Goal: Transaction & Acquisition: Subscribe to service/newsletter

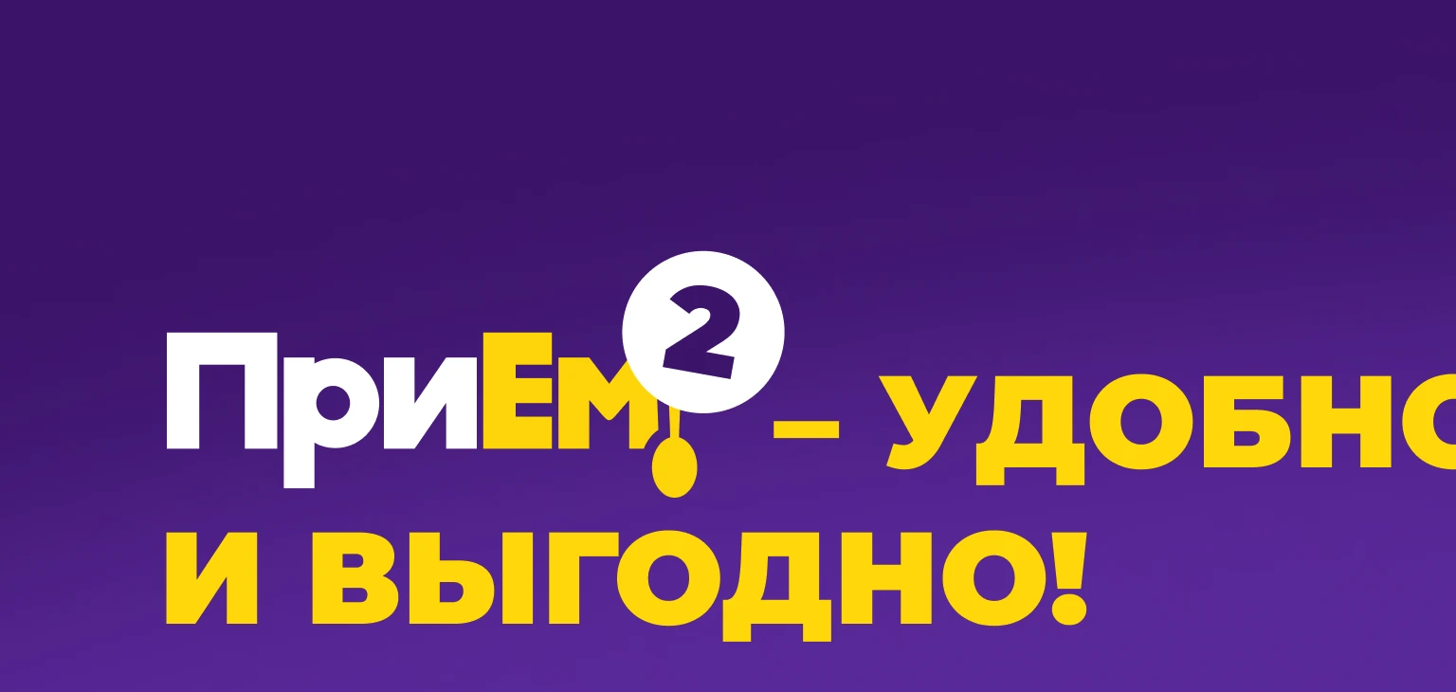
scroll to position [1130, 0]
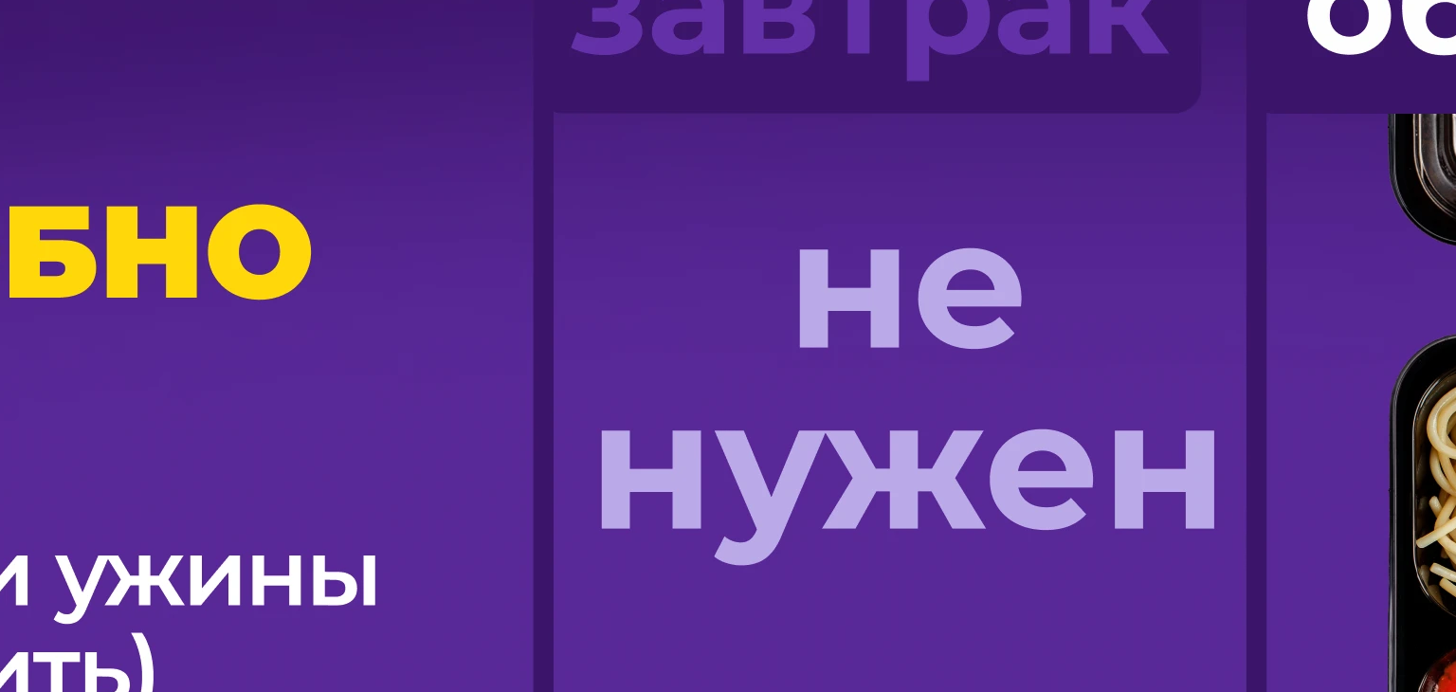
scroll to position [1225, 0]
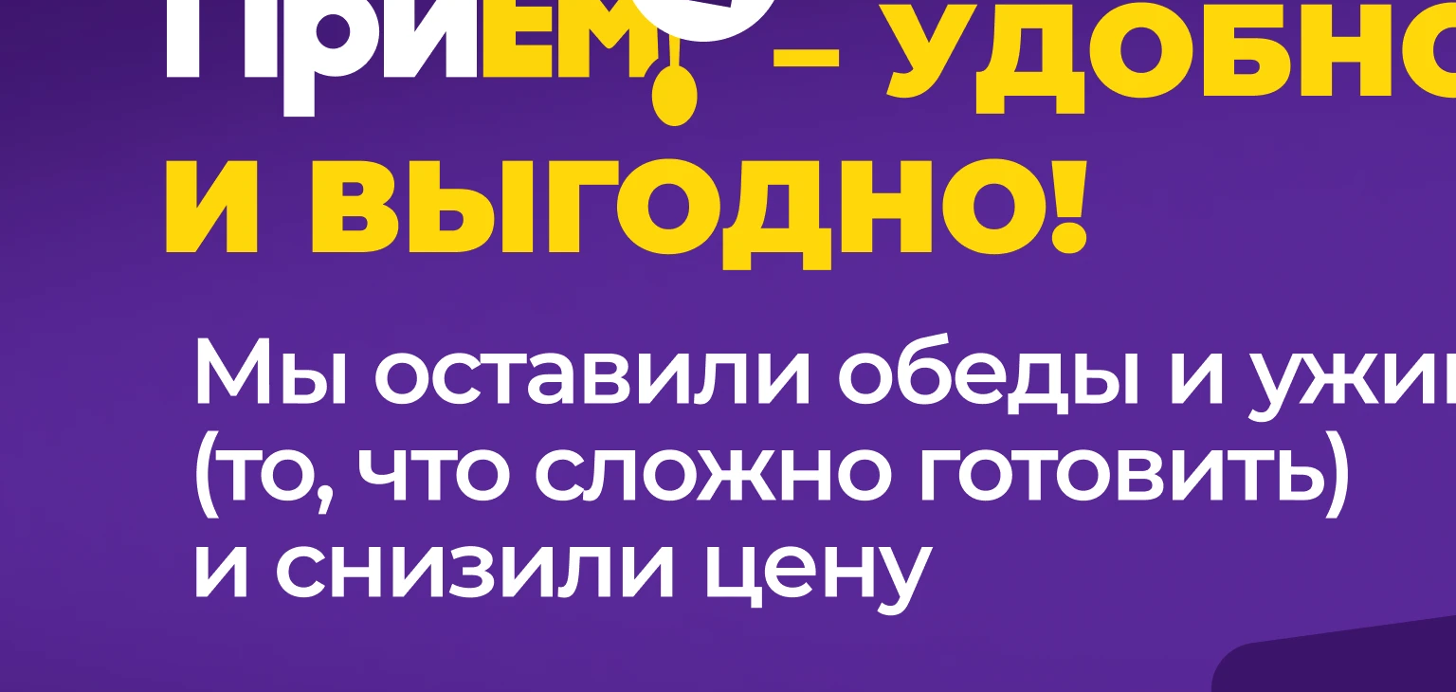
scroll to position [1414, 0]
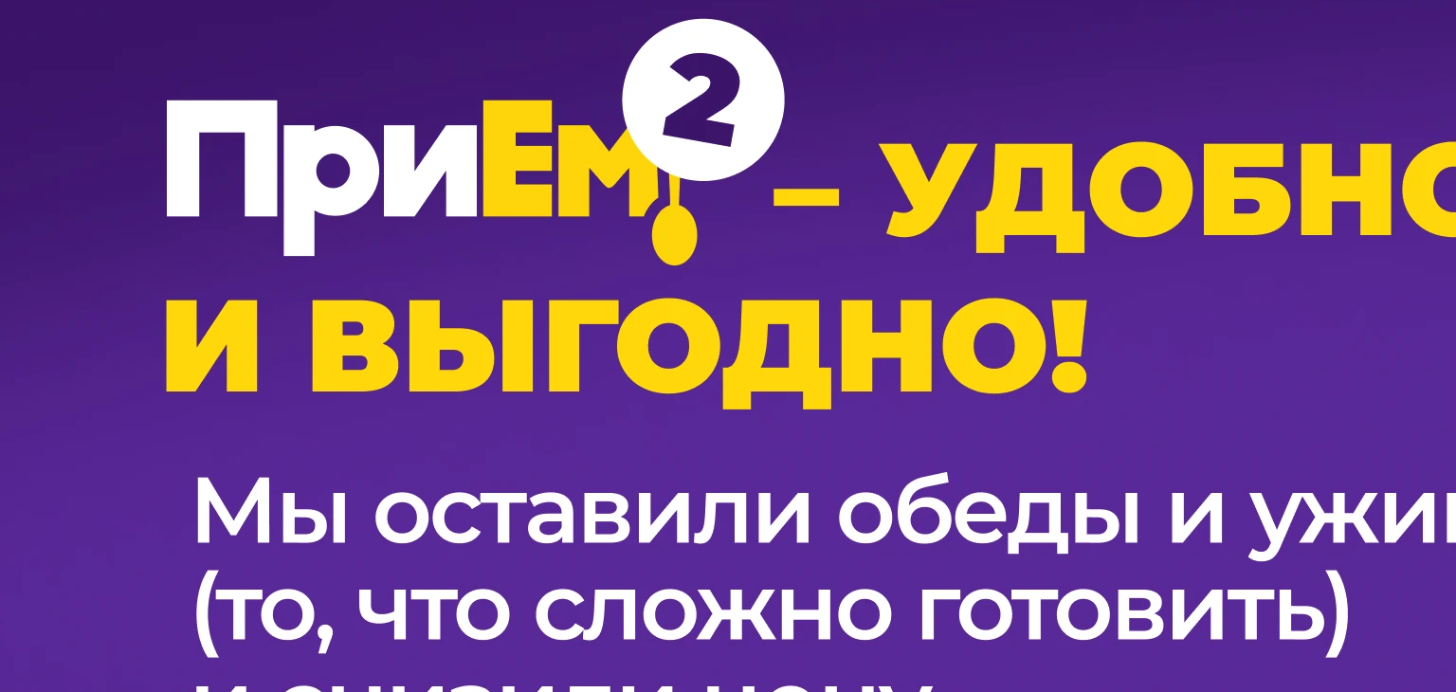
scroll to position [1225, 0]
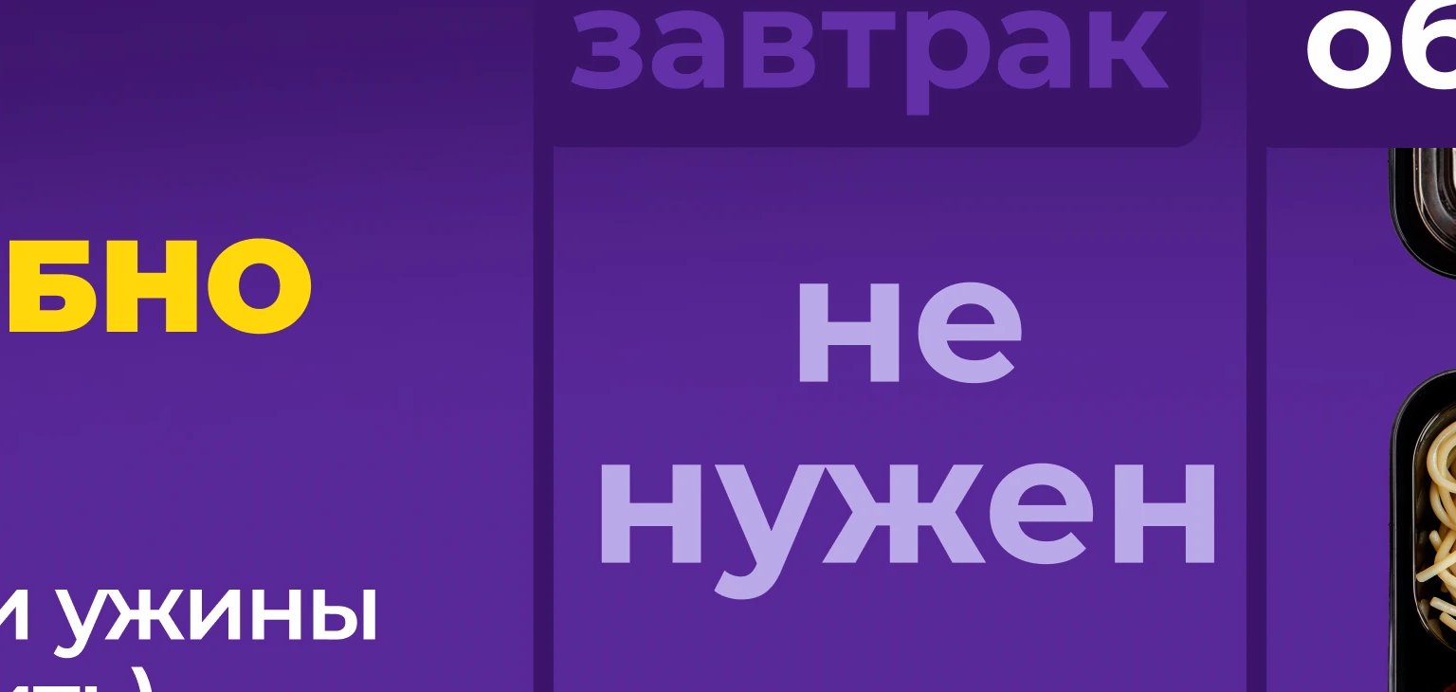
drag, startPoint x: 523, startPoint y: 361, endPoint x: 579, endPoint y: 363, distance: 56.0
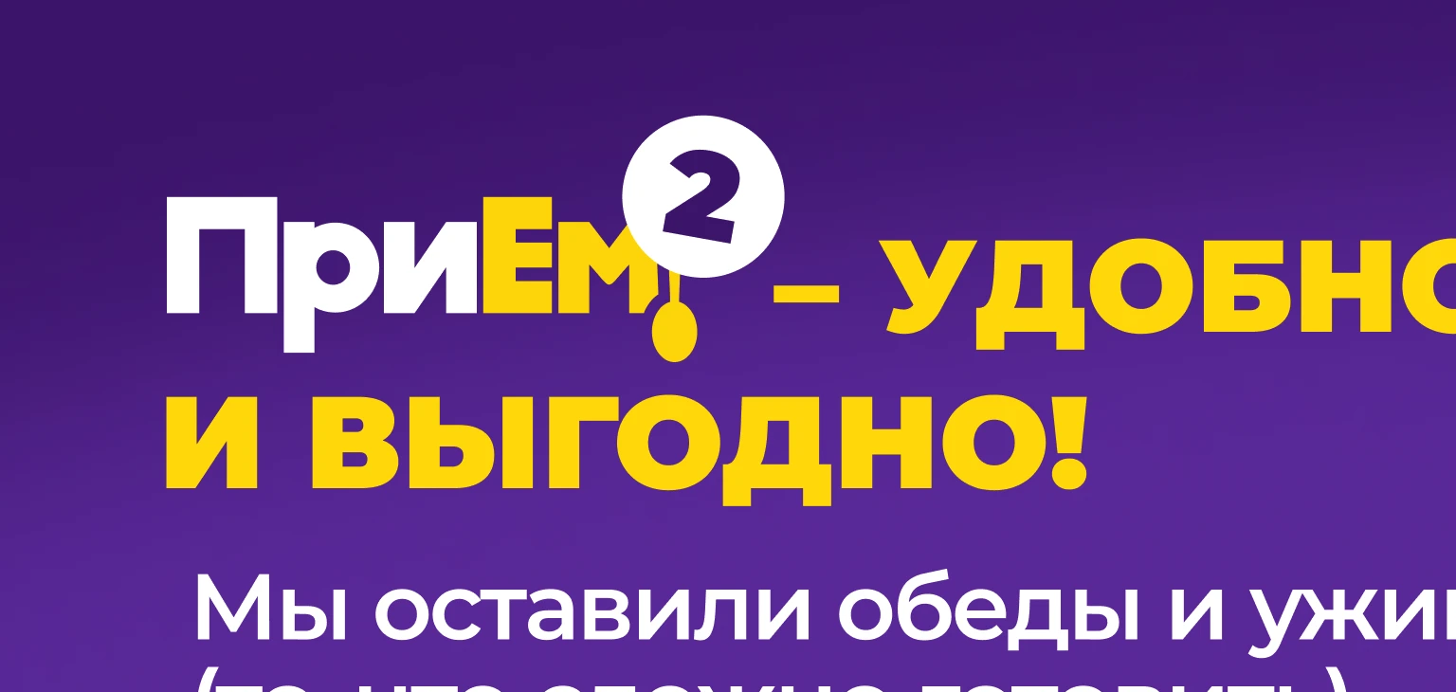
drag, startPoint x: 616, startPoint y: 364, endPoint x: 680, endPoint y: 369, distance: 63.7
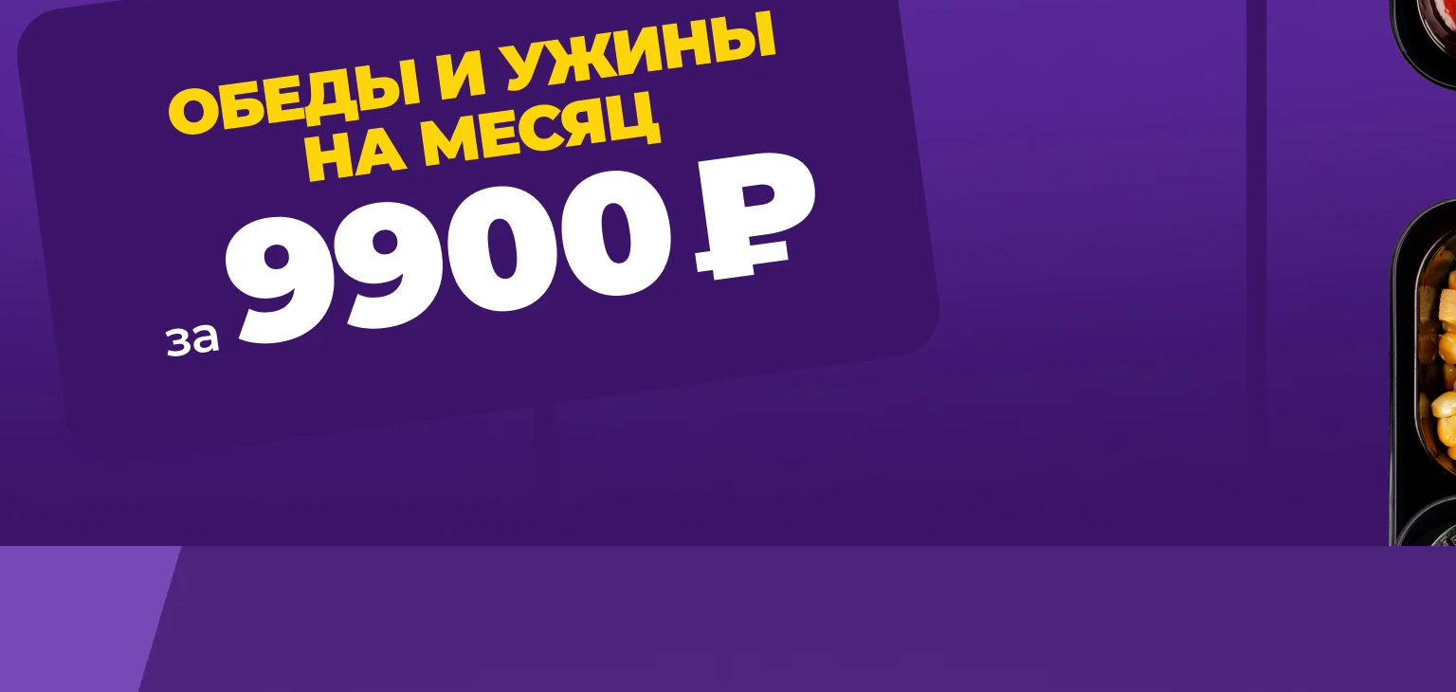
scroll to position [2267, 0]
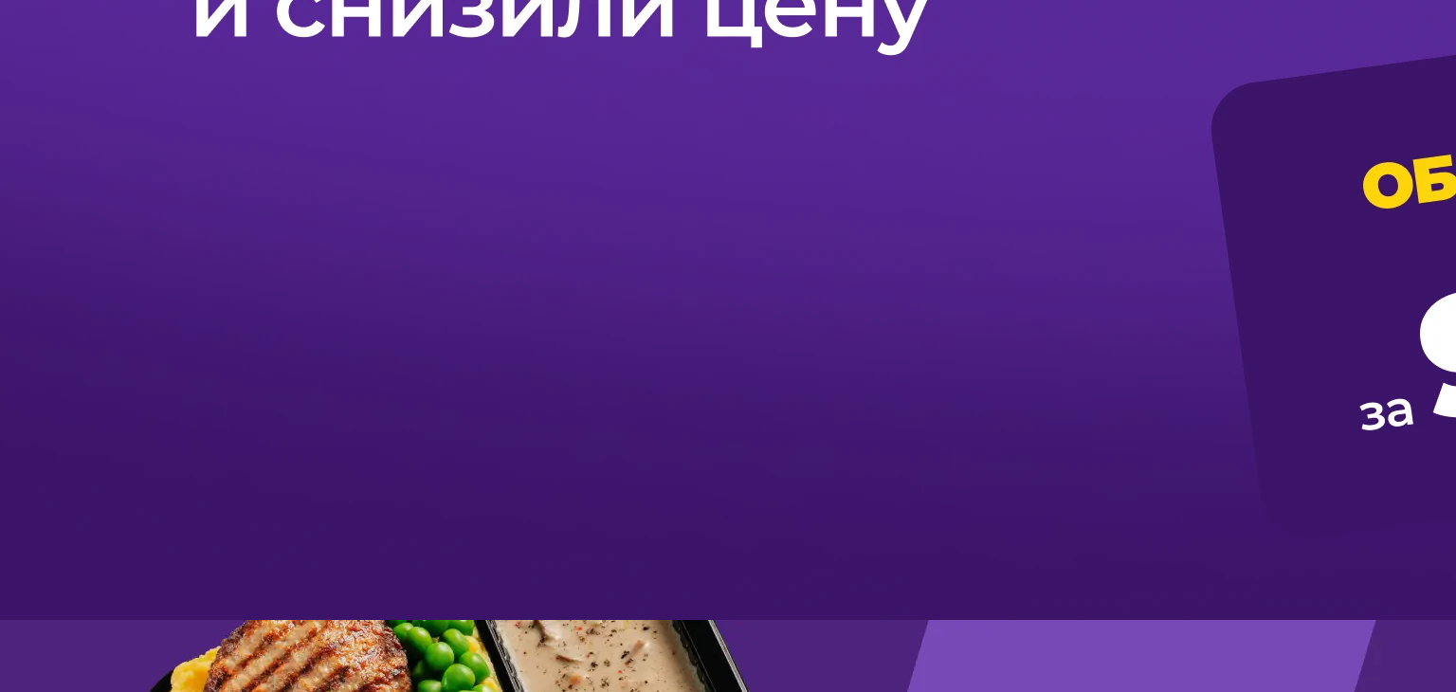
scroll to position [2078, 0]
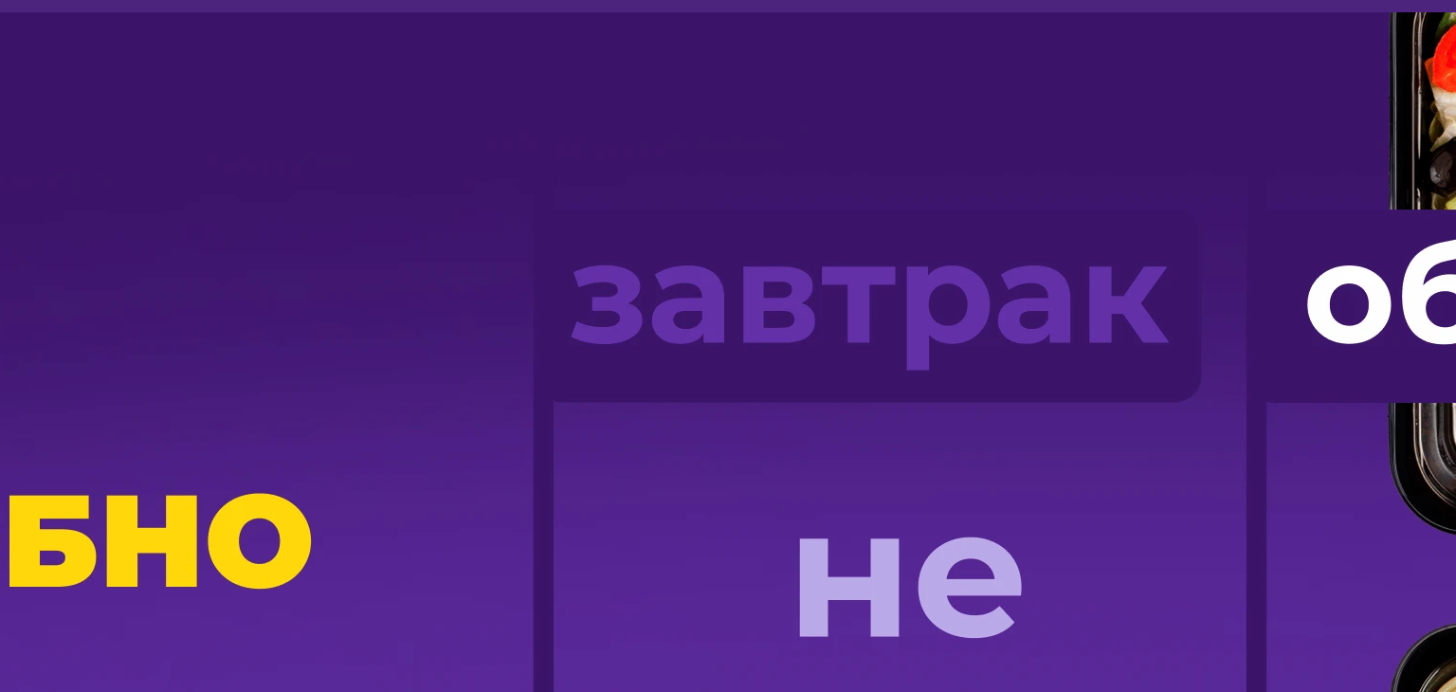
scroll to position [1225, 0]
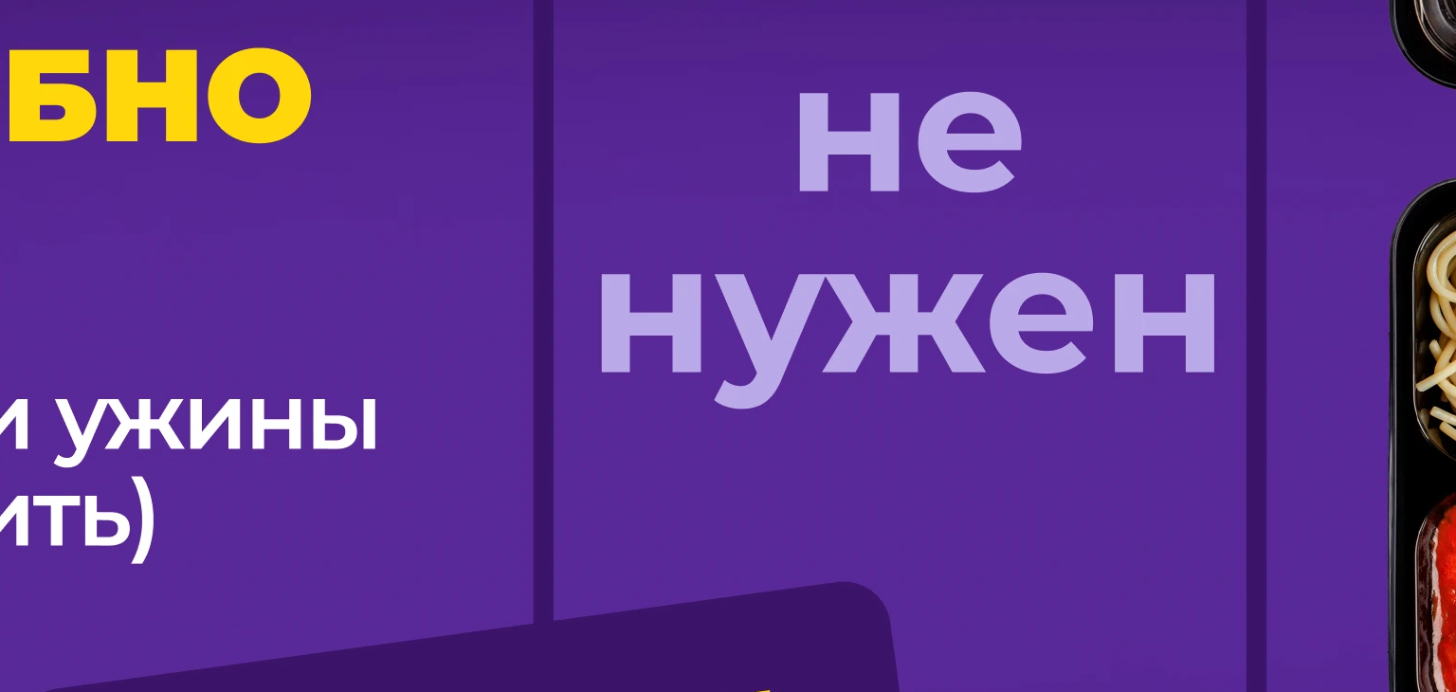
scroll to position [1130, 0]
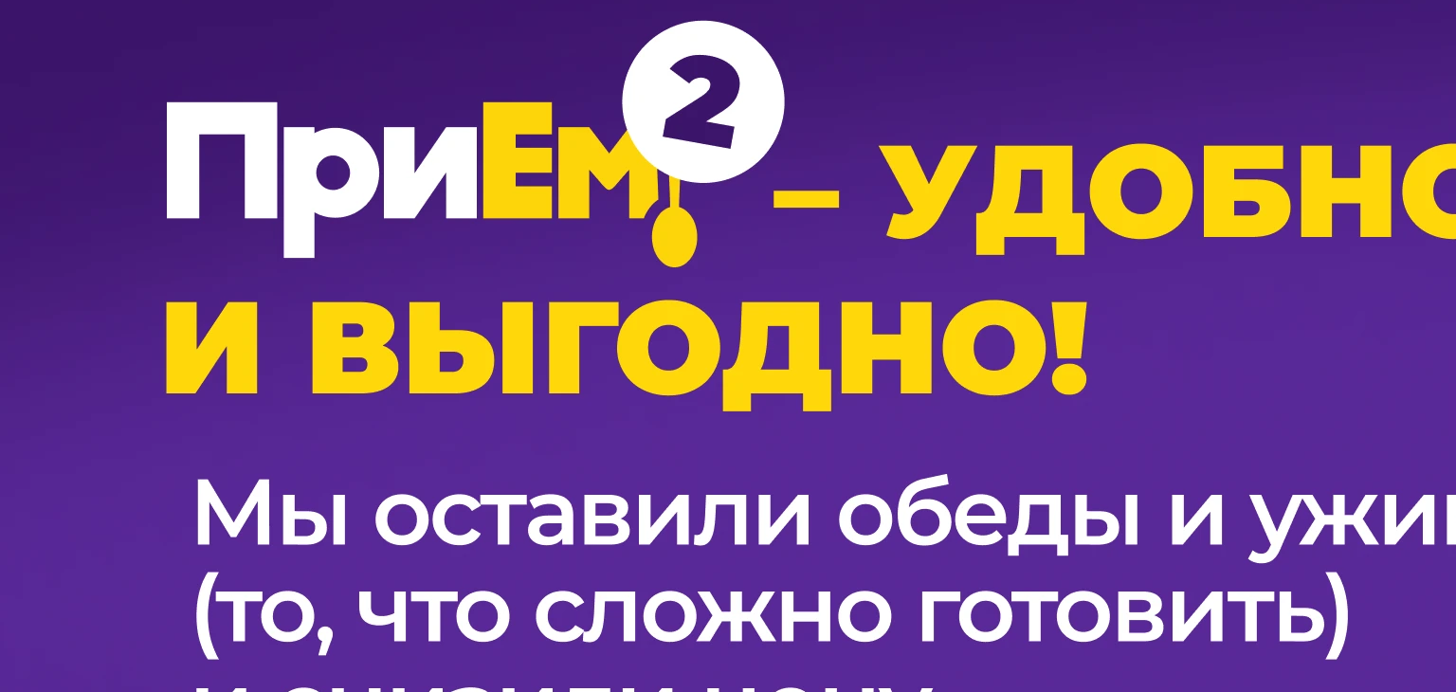
scroll to position [1035, 0]
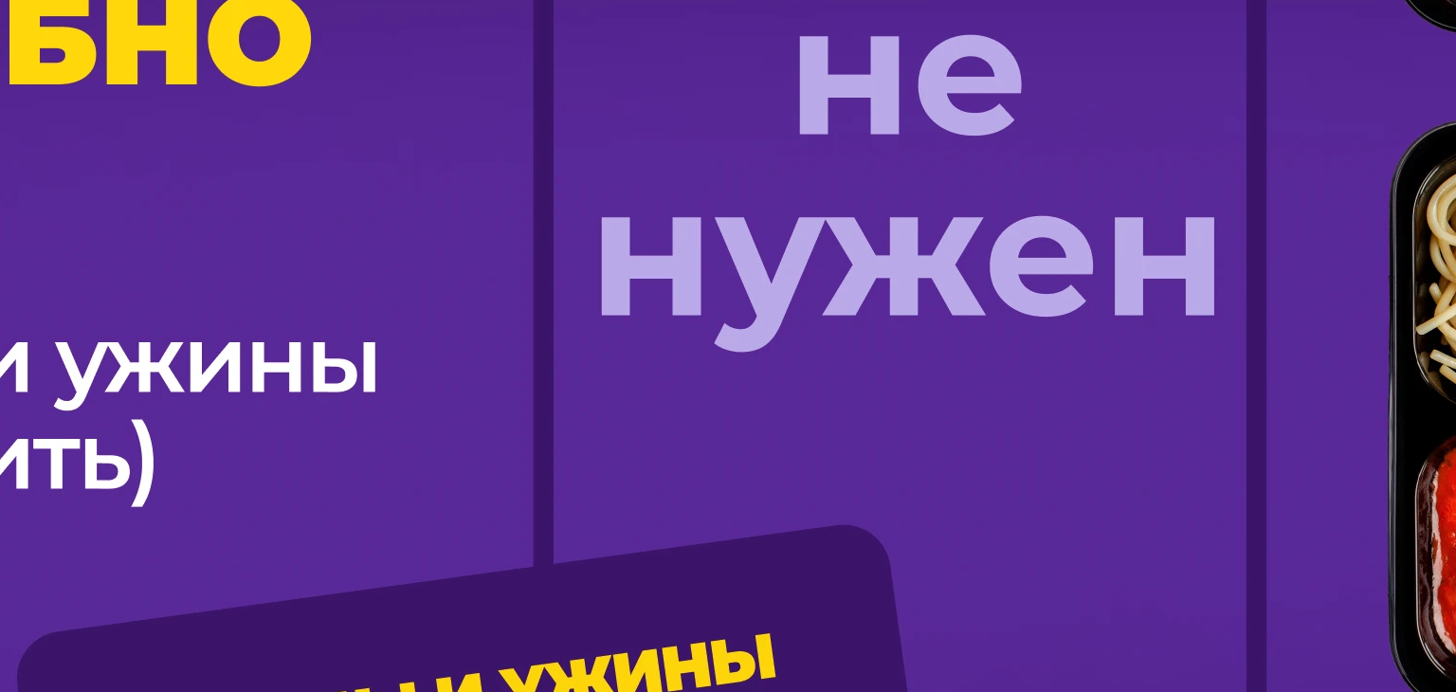
scroll to position [1319, 0]
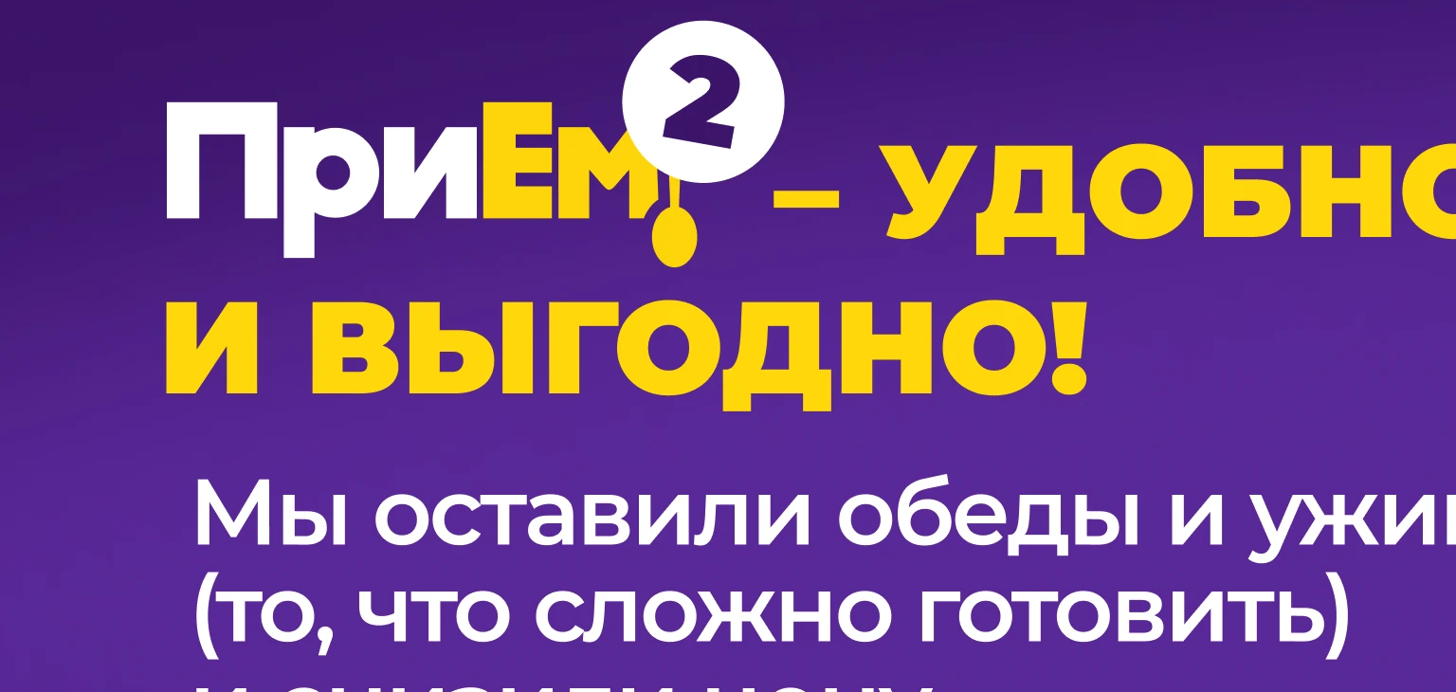
drag, startPoint x: 1128, startPoint y: 467, endPoint x: 965, endPoint y: 479, distance: 163.4
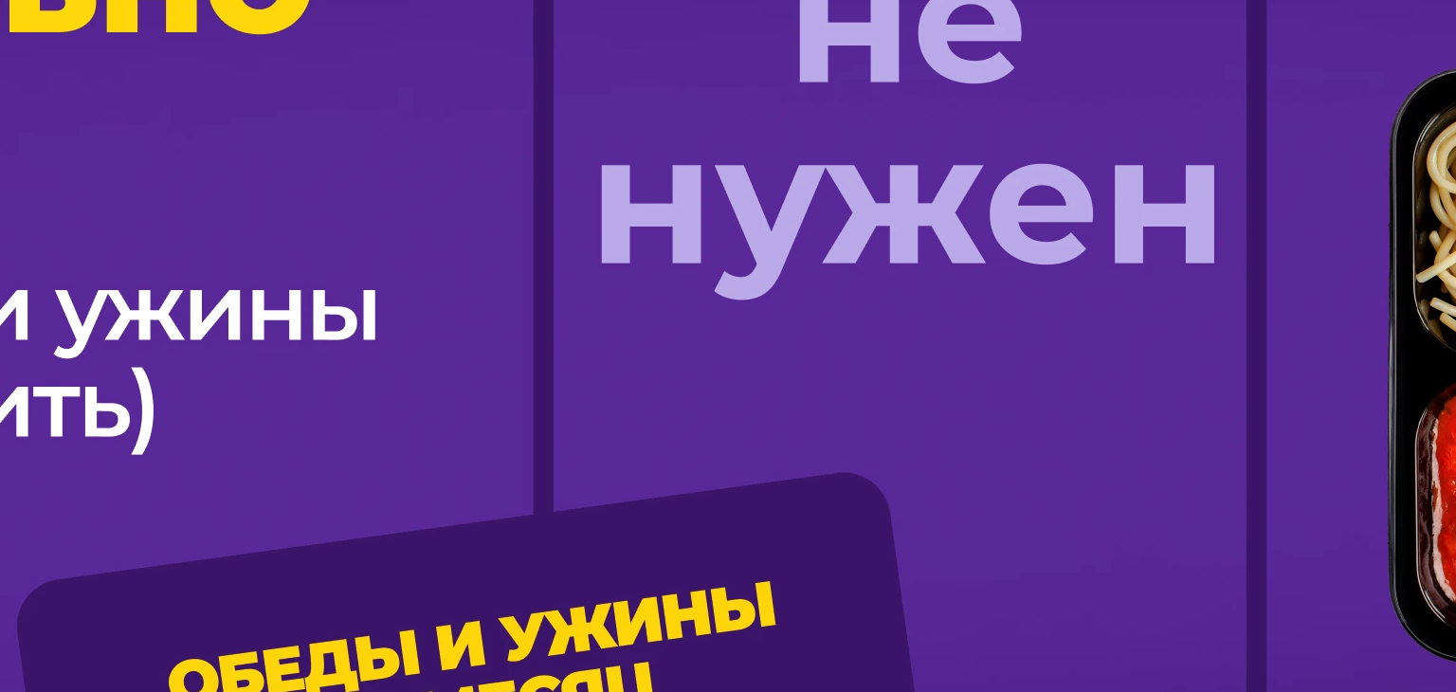
scroll to position [1327, 0]
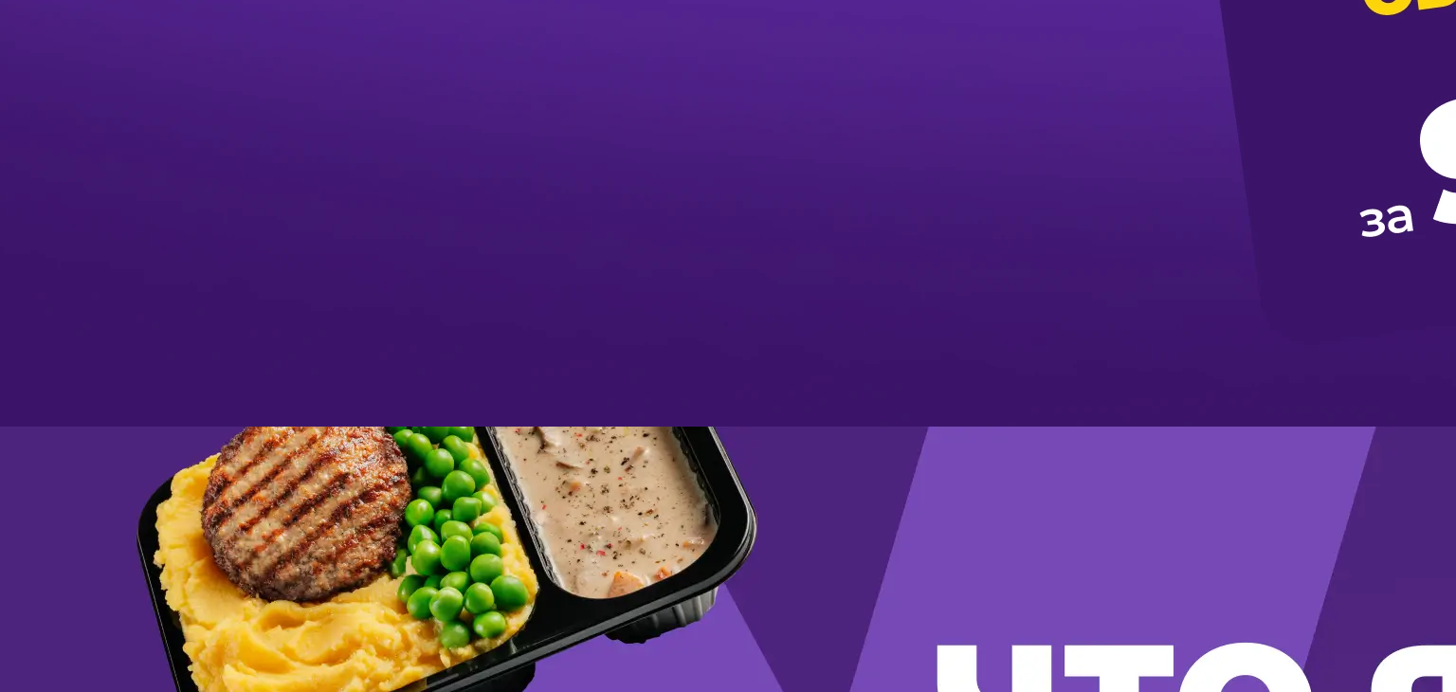
scroll to position [2369, 0]
